Goal: Information Seeking & Learning: Learn about a topic

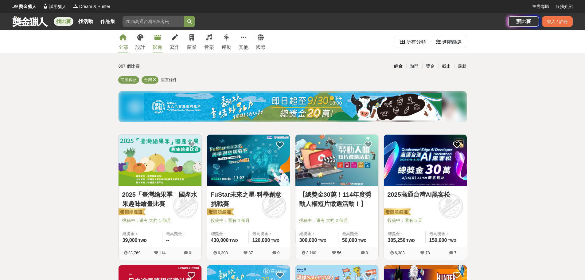
click at [154, 40] on icon at bounding box center [157, 37] width 6 height 6
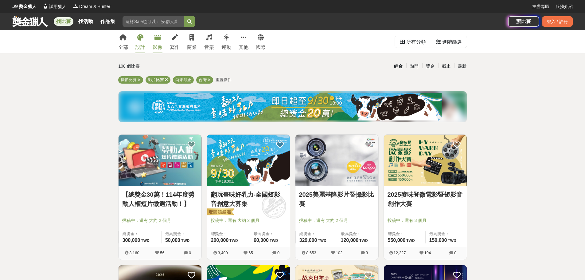
click at [139, 43] on link "設計" at bounding box center [140, 41] width 10 height 23
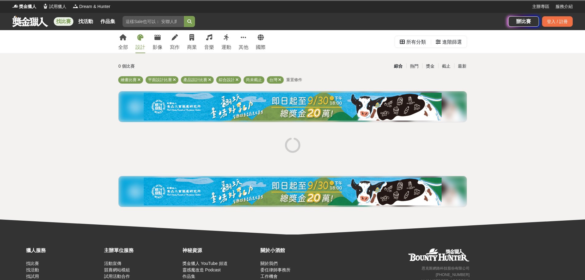
click at [66, 93] on div "全部 設計 影像 寫作 商業 音樂 運動 其他 國際 所有分類 進階篩選 0 個比賽 綜合 熱門 獎金 截止 最新 繪畫比賽 平面設計比賽 產品設計比賽 綜合…" at bounding box center [292, 132] width 585 height 204
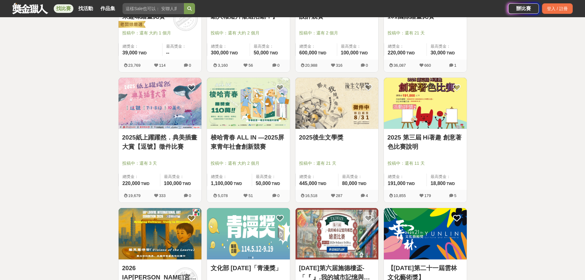
scroll to position [276, 0]
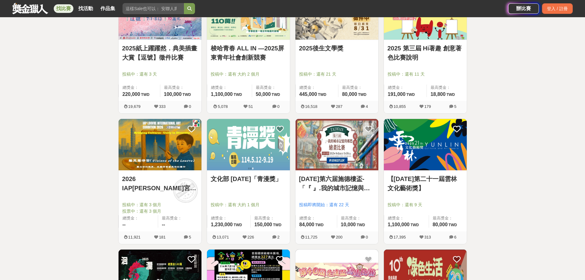
click at [262, 140] on img at bounding box center [248, 144] width 83 height 51
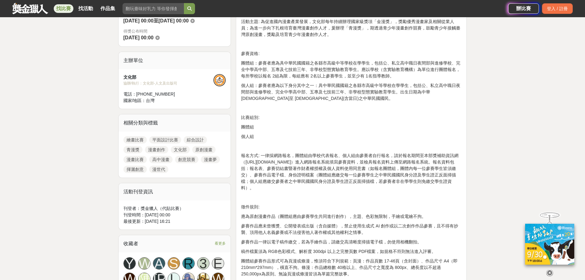
scroll to position [184, 0]
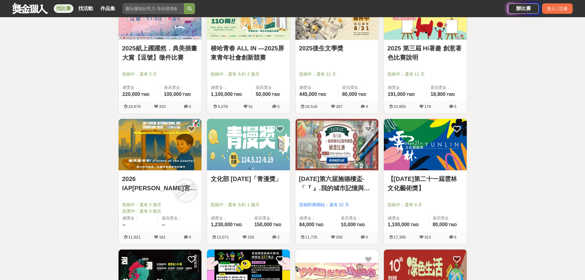
scroll to position [307, 0]
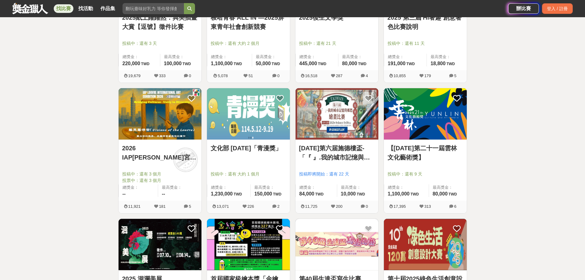
click at [351, 126] on img at bounding box center [336, 113] width 83 height 51
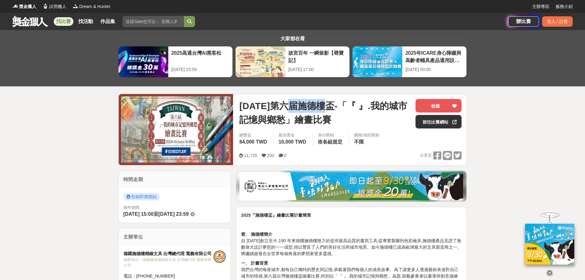
drag, startPoint x: 295, startPoint y: 105, endPoint x: 334, endPoint y: 101, distance: 38.6
click at [334, 101] on span "2025年第六届施德樓盃-「『 』.我的城市記憶與鄉愁」繪畫比賽" at bounding box center [324, 113] width 171 height 28
click at [420, 119] on link "前往比賽網站" at bounding box center [439, 122] width 46 height 14
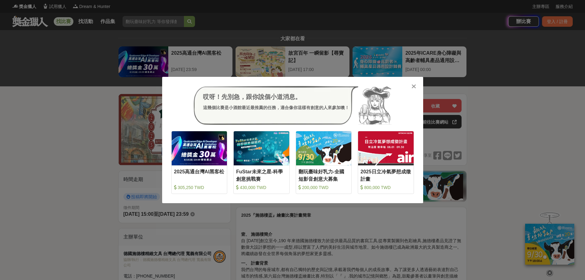
click at [30, 174] on div "哎呀！先別急，跟你說個小道消息。 這幾個比賽是小酒館最近最推薦的任務，適合像你這樣有創意的人來參加噢！ 收藏 2025高通台灣AI黑客松 305,250 TW…" at bounding box center [292, 140] width 585 height 280
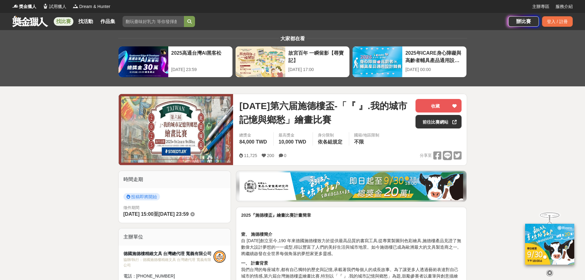
click at [68, 22] on link "找比賽" at bounding box center [64, 21] width 20 height 9
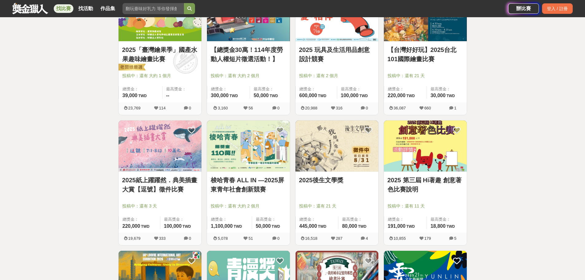
scroll to position [184, 0]
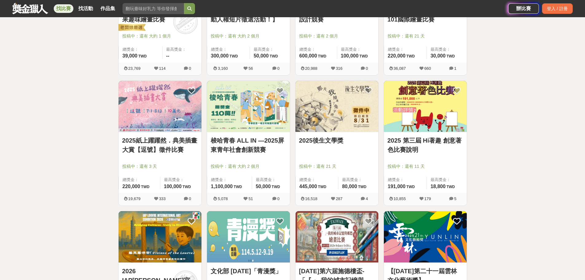
click at [162, 123] on img at bounding box center [160, 106] width 83 height 51
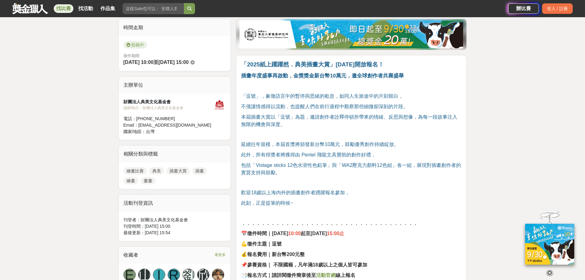
scroll to position [123, 0]
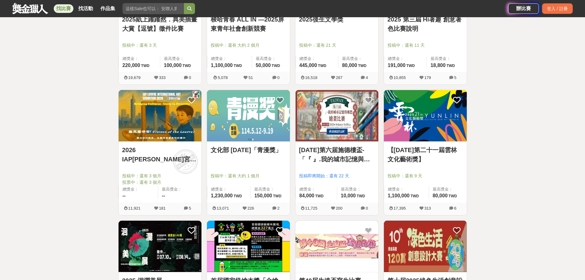
scroll to position [369, 0]
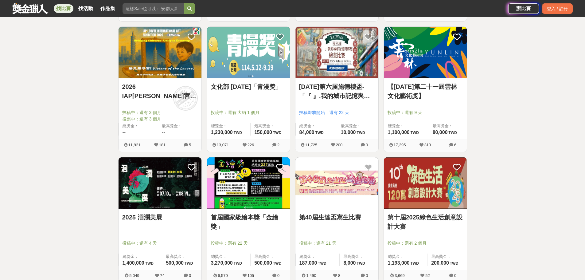
click at [359, 187] on img at bounding box center [336, 182] width 83 height 51
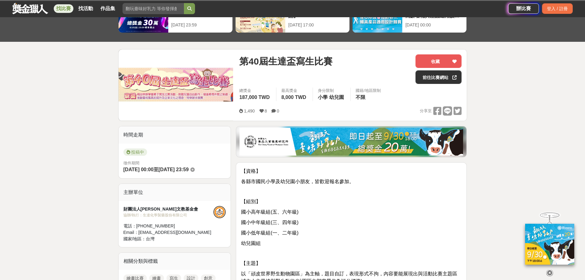
scroll to position [123, 0]
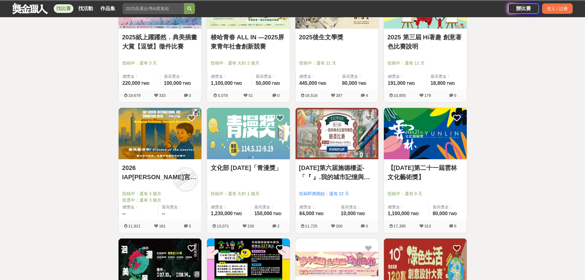
scroll to position [369, 0]
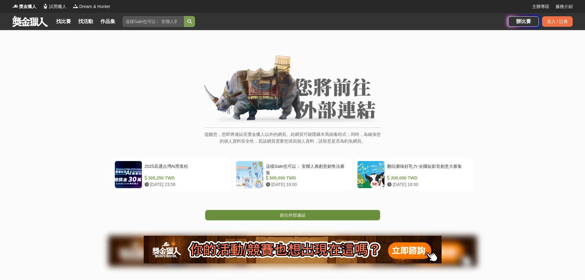
click at [323, 217] on link "前往外部連結" at bounding box center [292, 215] width 175 height 10
